Goal: Check status: Check status

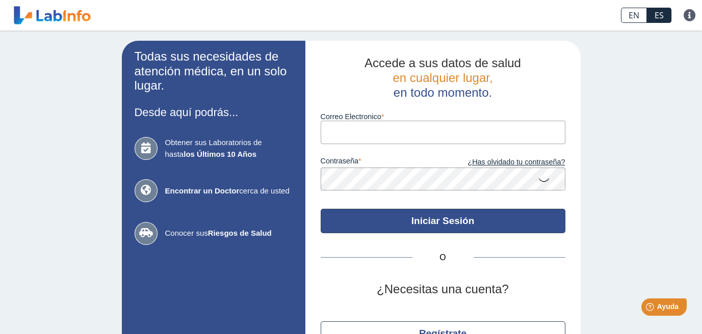
type input "[EMAIL_ADDRESS][DOMAIN_NAME]"
click at [353, 213] on button "Iniciar Sesión" at bounding box center [443, 221] width 245 height 24
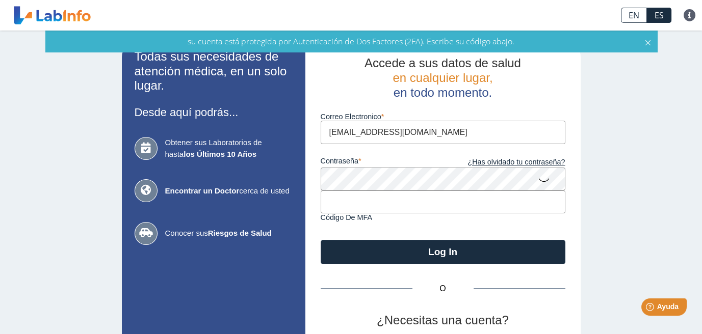
click at [369, 209] on input "text" at bounding box center [443, 202] width 245 height 23
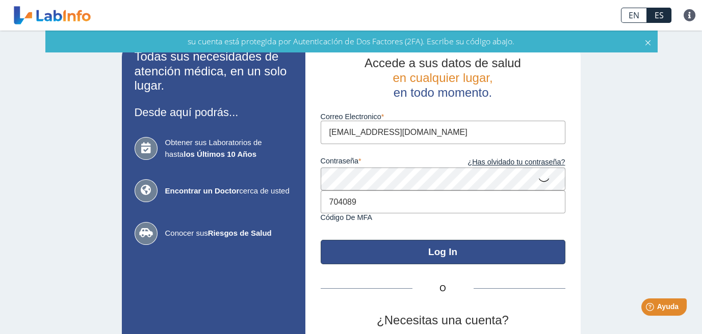
type input "704089"
click at [370, 243] on button "Log In" at bounding box center [443, 252] width 245 height 24
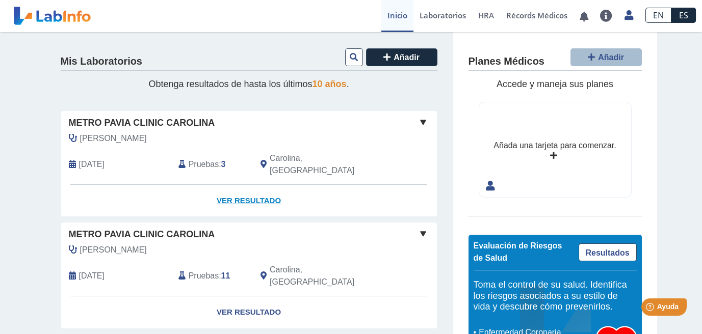
click at [274, 190] on link "Ver Resultado" at bounding box center [249, 201] width 376 height 32
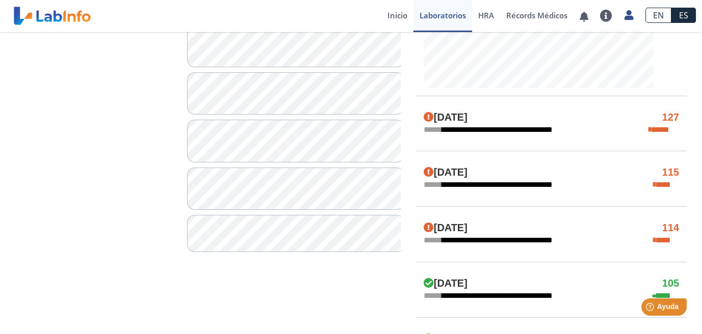
scroll to position [463, 0]
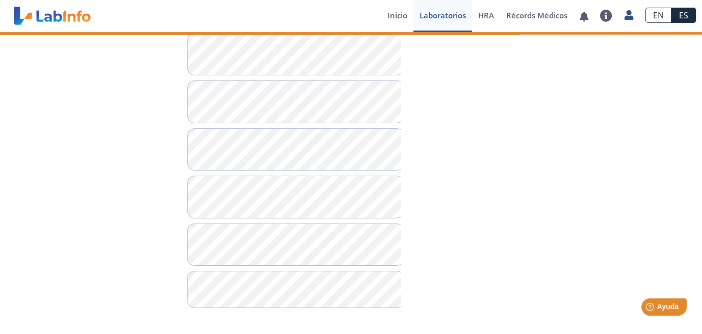
scroll to position [403, 0]
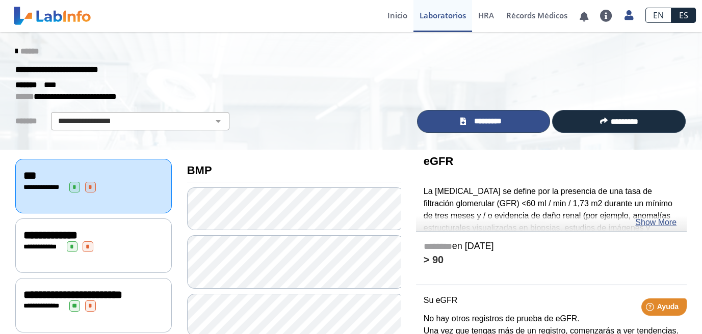
click at [482, 126] on span "*********" at bounding box center [487, 121] width 37 height 11
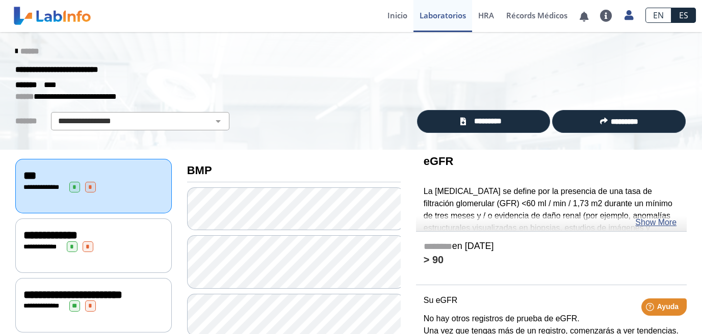
click at [150, 244] on div "**********" at bounding box center [93, 247] width 140 height 11
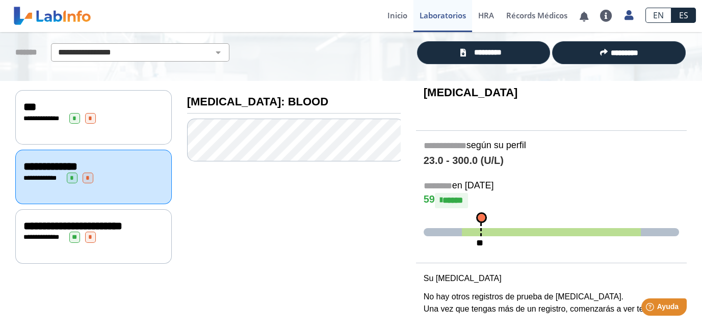
scroll to position [69, 0]
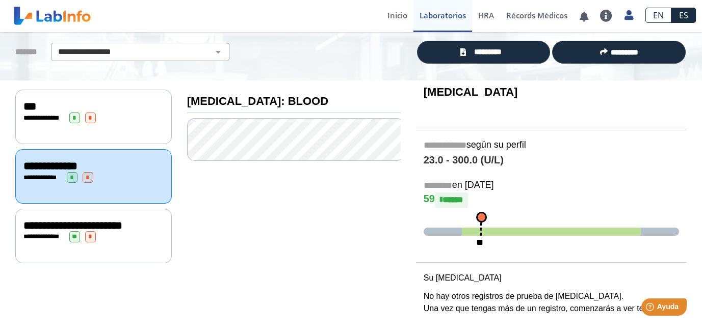
click at [87, 232] on div "**********" at bounding box center [93, 226] width 140 height 12
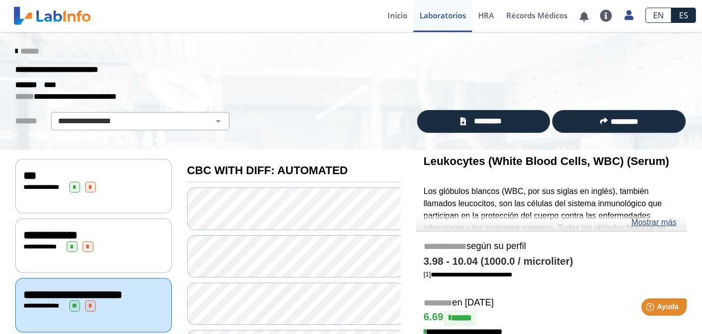
click at [98, 207] on div "**********" at bounding box center [93, 186] width 156 height 55
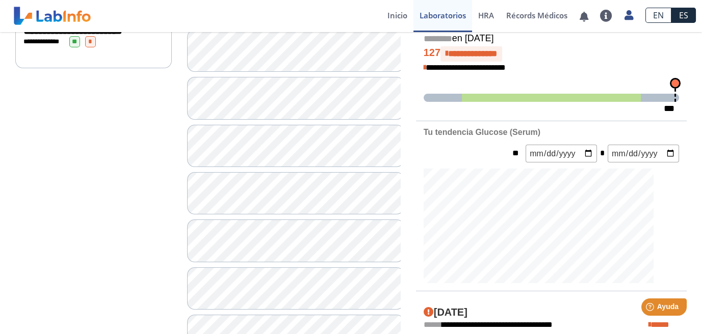
scroll to position [529, 0]
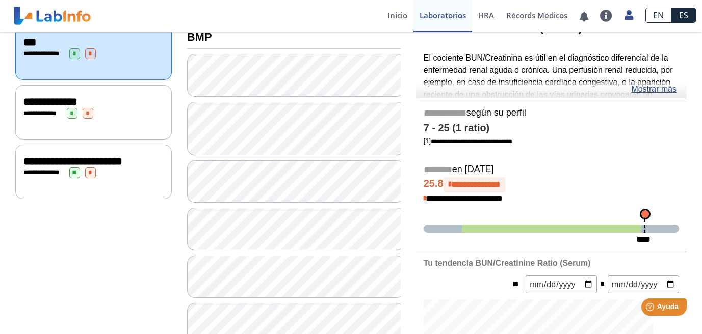
scroll to position [103, 0]
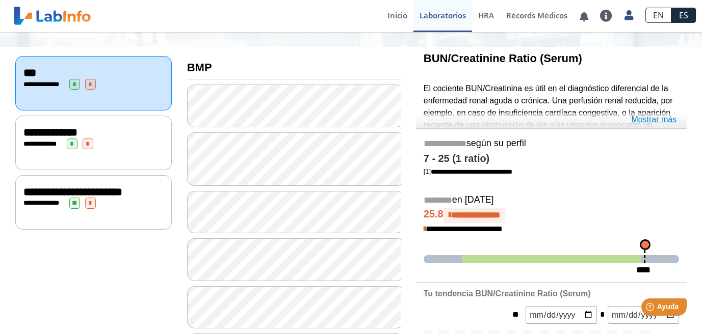
click at [633, 120] on link "Mostrar más" at bounding box center [653, 120] width 45 height 12
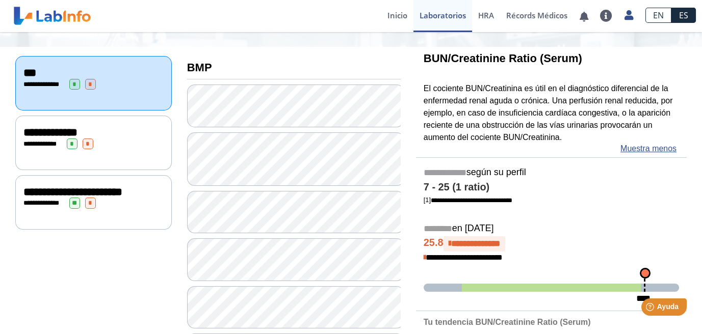
drag, startPoint x: 434, startPoint y: 206, endPoint x: 427, endPoint y: 206, distance: 7.7
drag, startPoint x: 427, startPoint y: 206, endPoint x: 97, endPoint y: 239, distance: 331.3
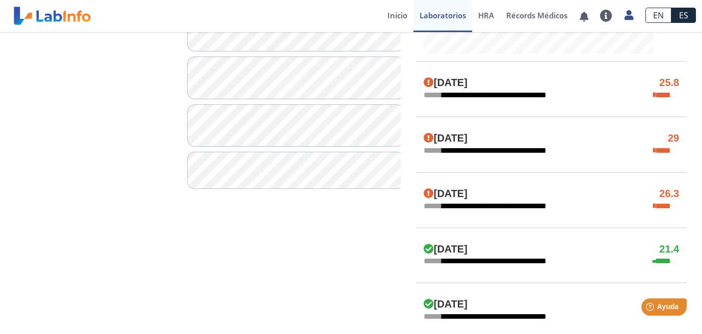
scroll to position [520, 0]
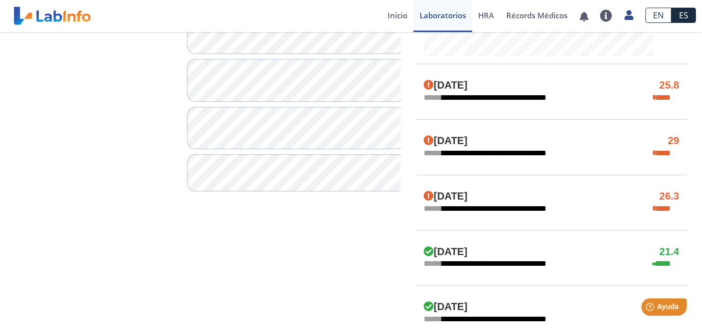
drag, startPoint x: 703, startPoint y: 213, endPoint x: 353, endPoint y: 249, distance: 352.0
click at [356, 249] on div "**********" at bounding box center [293, 56] width 229 height 853
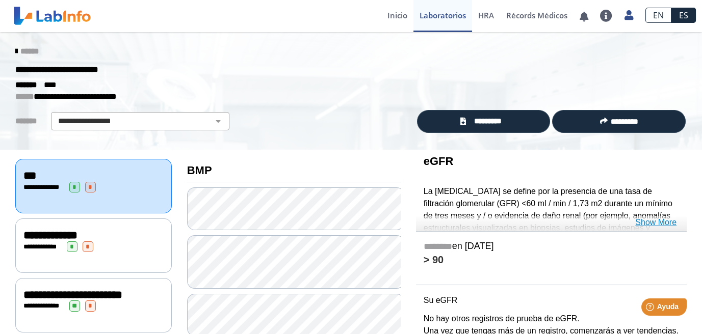
click at [645, 226] on link "Show More" at bounding box center [655, 223] width 41 height 12
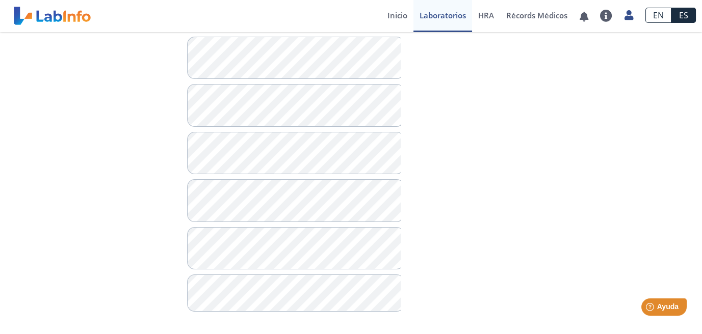
scroll to position [403, 0]
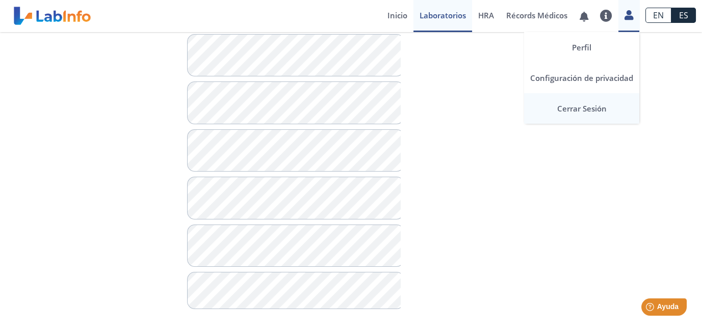
click at [615, 105] on link "Cerrar Sesión" at bounding box center [581, 108] width 115 height 31
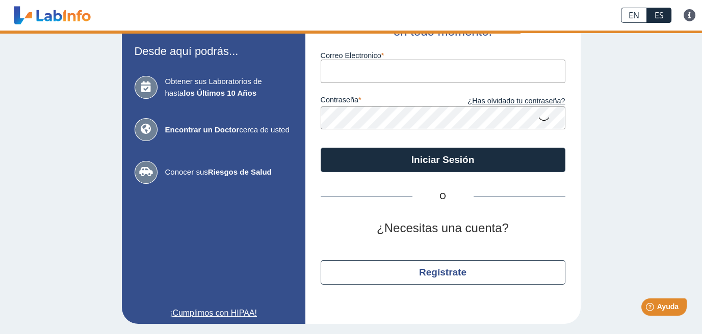
scroll to position [61, 0]
type input "[EMAIL_ADDRESS][DOMAIN_NAME]"
